Goal: Task Accomplishment & Management: Manage account settings

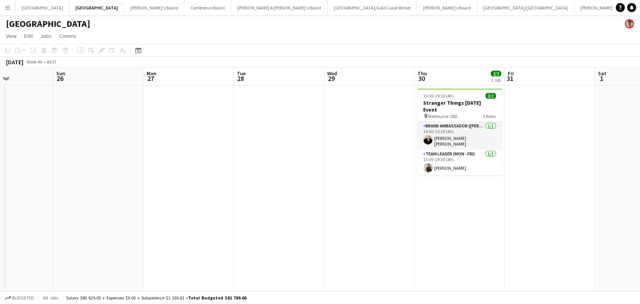
scroll to position [0, 246]
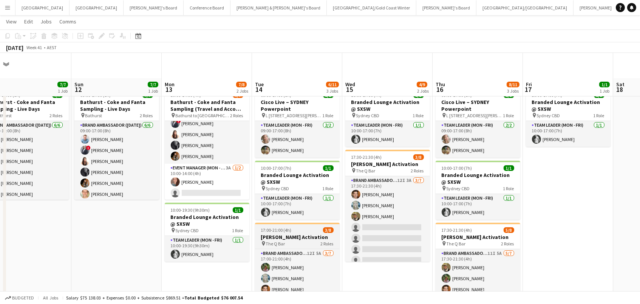
scroll to position [67, 0]
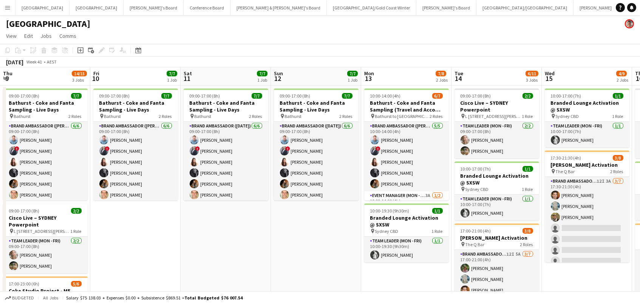
scroll to position [0, 329]
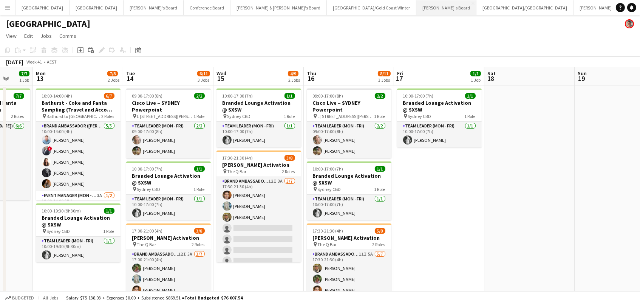
click at [417, 13] on button "[PERSON_NAME]'s Board Close" at bounding box center [447, 7] width 60 height 15
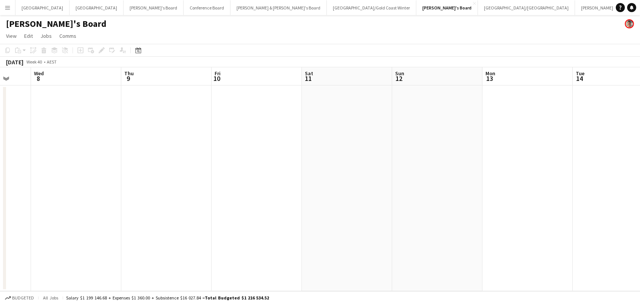
scroll to position [0, 319]
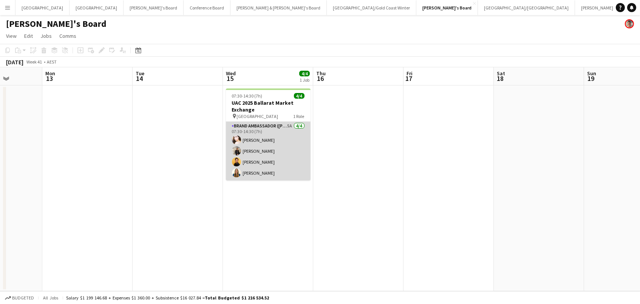
click at [273, 161] on app-card-role "Brand Ambassador (Mon - Fri) 5A [DATE] 07:30-14:30 (7h) [PERSON_NAME] [PERSON_N…" at bounding box center [268, 151] width 85 height 59
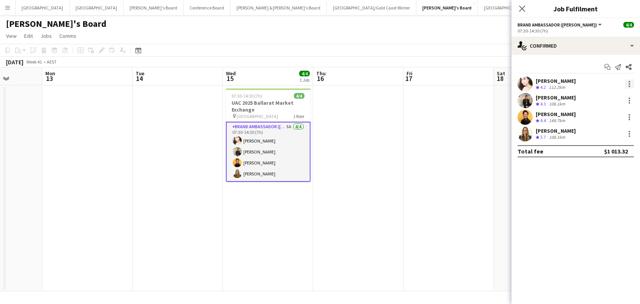
click at [629, 84] on div at bounding box center [629, 83] width 9 height 9
click at [604, 170] on span "Remove" at bounding box center [593, 170] width 23 height 6
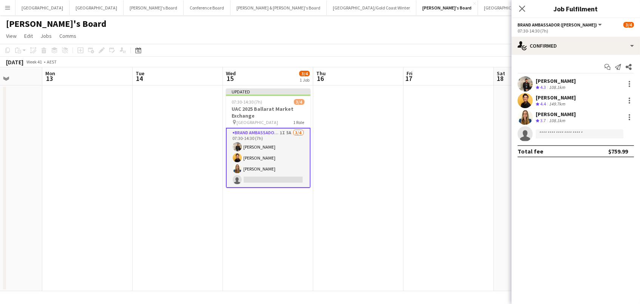
click at [445, 157] on app-date-cell at bounding box center [449, 188] width 90 height 206
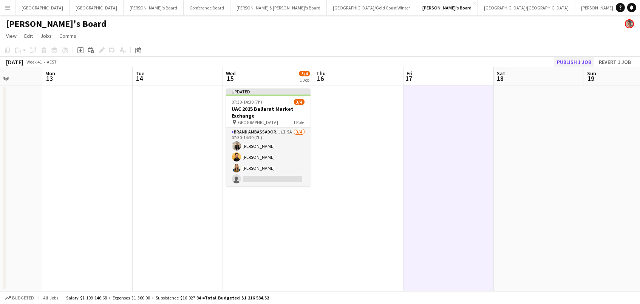
click at [568, 64] on button "Publish 1 job" at bounding box center [574, 62] width 40 height 10
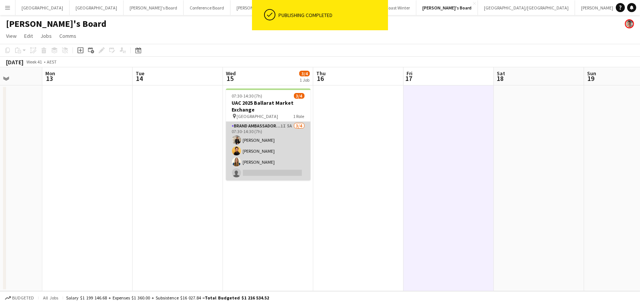
click at [274, 157] on app-card-role "Brand Ambassador (Mon - Fri) 1I 5A [DATE] 07:30-14:30 (7h) [PERSON_NAME] [PERSO…" at bounding box center [268, 151] width 85 height 59
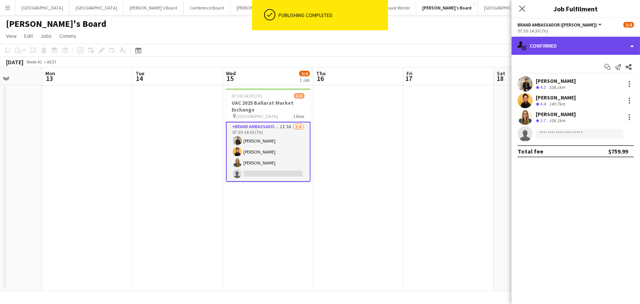
click at [556, 44] on div "single-neutral-actions-check-2 Confirmed" at bounding box center [576, 46] width 129 height 18
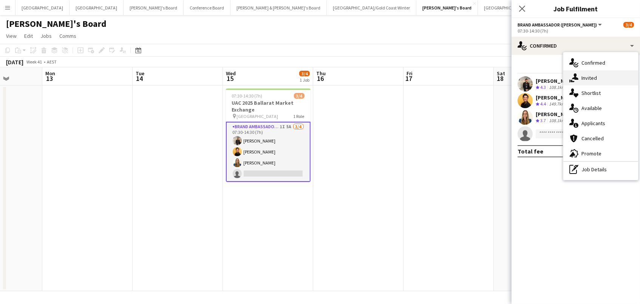
click at [591, 77] on span "Invited" at bounding box center [590, 77] width 16 height 7
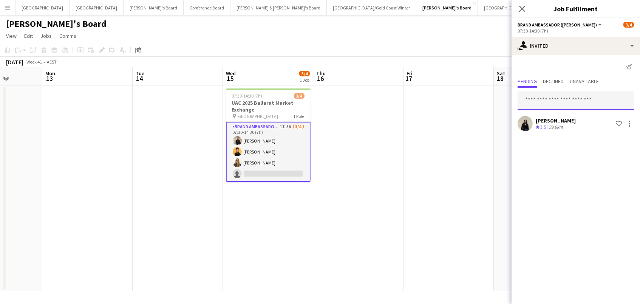
click at [535, 96] on input "text" at bounding box center [576, 100] width 116 height 19
type input "*"
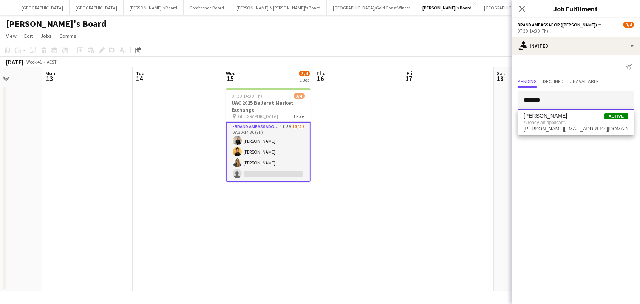
type input "*******"
click at [408, 154] on app-date-cell at bounding box center [449, 188] width 90 height 206
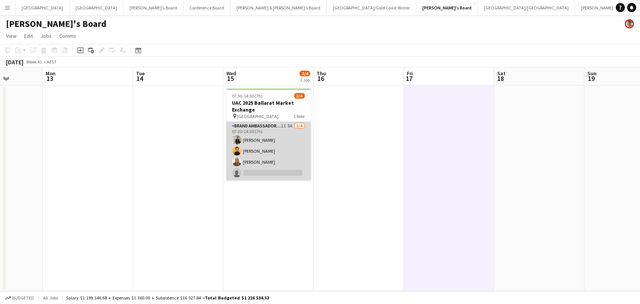
click at [293, 152] on app-card-role "Brand Ambassador (Mon - Fri) 1I 5A [DATE] 07:30-14:30 (7h) [PERSON_NAME] [PERSO…" at bounding box center [268, 151] width 85 height 59
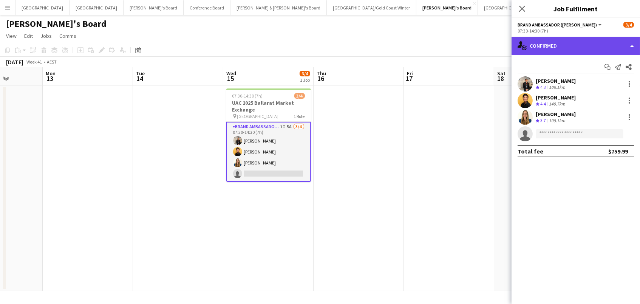
click at [594, 37] on div "single-neutral-actions-check-2 Confirmed" at bounding box center [576, 46] width 129 height 18
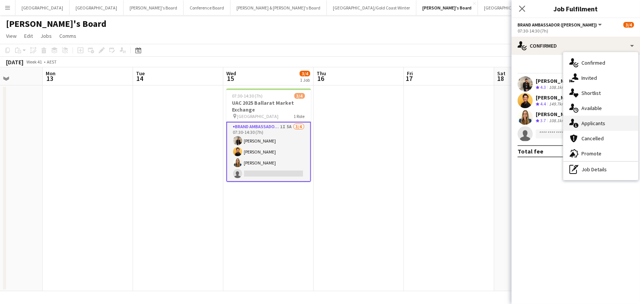
click at [603, 120] on span "Applicants" at bounding box center [594, 123] width 24 height 7
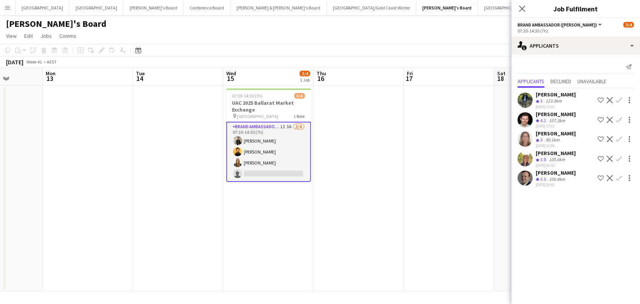
click at [619, 156] on app-icon "Confirm" at bounding box center [619, 159] width 6 height 6
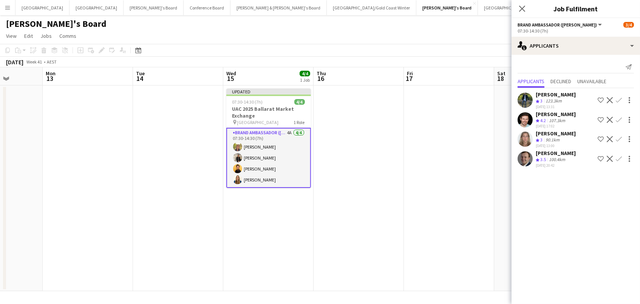
click at [471, 172] on app-date-cell at bounding box center [449, 188] width 90 height 206
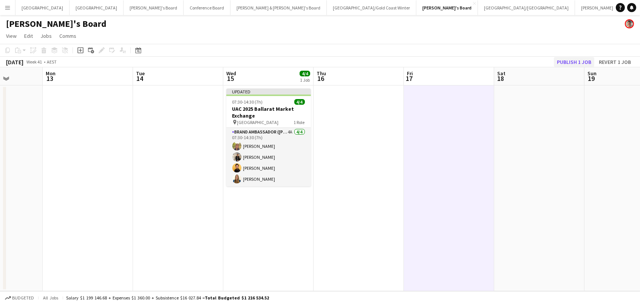
click at [583, 60] on button "Publish 1 job" at bounding box center [574, 62] width 40 height 10
